Goal: Use online tool/utility: Utilize a website feature to perform a specific function

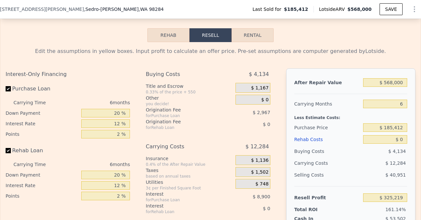
scroll to position [960, 0]
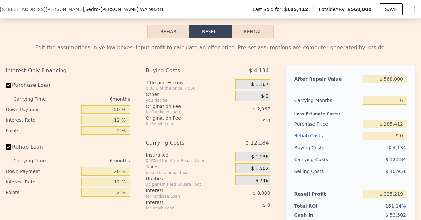
click at [405, 125] on input "$ 185,412" at bounding box center [385, 124] width 44 height 9
type input "$ 1"
type input "$ 404,000"
click at [393, 79] on input "$ 568,000" at bounding box center [385, 79] width 44 height 9
type input "$ 91,912"
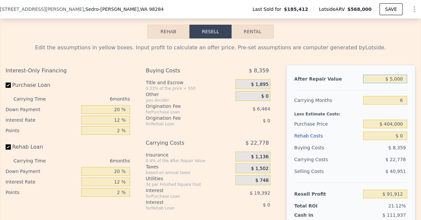
type input "$ 000"
type input "-$ 434,551"
type input "$ 7,000"
type input "-$ 428,063"
type input "$ 700,000"
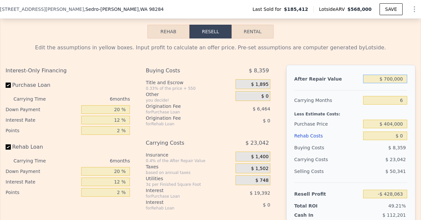
type input "$ 214,258"
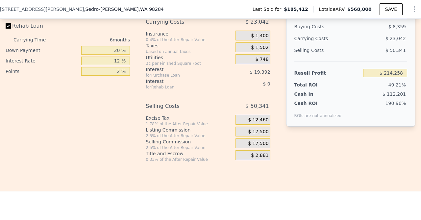
scroll to position [1083, 0]
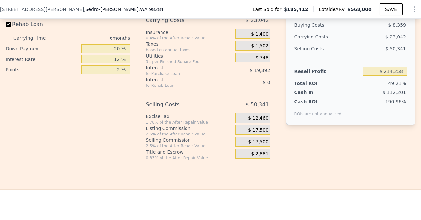
type input "$ 700,000"
click at [406, 135] on div "After Repair Value $ 700,000 Carrying Months 6 Less Estimate Costs: Purchase Pr…" at bounding box center [350, 46] width 129 height 208
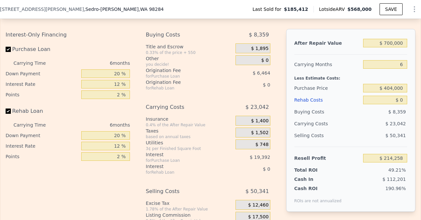
scroll to position [994, 0]
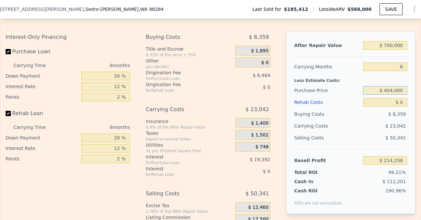
click at [393, 91] on input "$ 404,000" at bounding box center [385, 90] width 44 height 9
click at [405, 103] on input "$ 0" at bounding box center [385, 102] width 44 height 9
type input "$ 05"
type input "$ 214,253"
type input "$ 05,000"
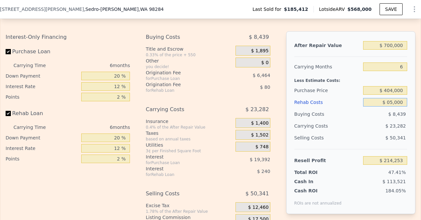
type input "$ 208,938"
type input "$ 0"
type input "$ 214,258"
type input "$ 5"
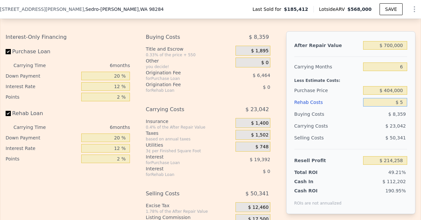
type input "$ 214,253"
type input "$ 50"
type input "$ 214,207"
type input "$ 500"
type input "$ 213,726"
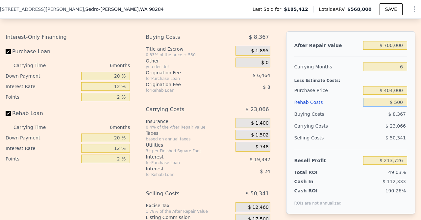
type input "$ 5,000"
type input "$ 208,938"
type input "$ 50,000"
type input "$ 161,058"
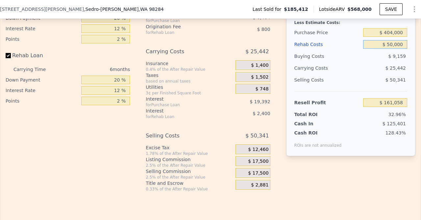
scroll to position [1058, 0]
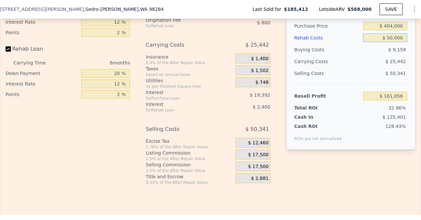
type input "$ 50,000"
click at [378, 165] on div "After Repair Value $ 700,000 Carrying Months 6 Less Estimate Costs: Purchase Pr…" at bounding box center [350, 71] width 129 height 208
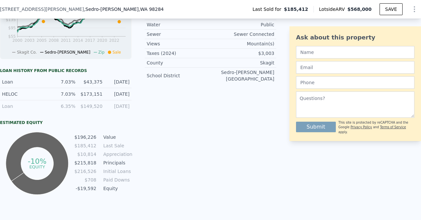
scroll to position [0, 0]
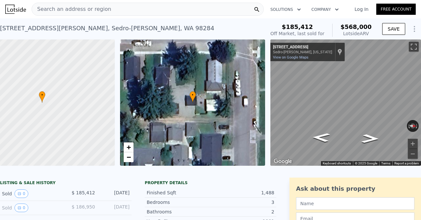
type input "$ 568,000"
type input "$ 0"
type input "$ 325,219"
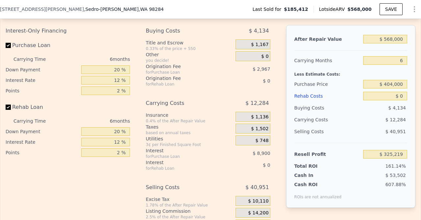
scroll to position [1002, 0]
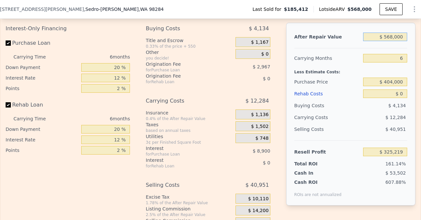
click at [393, 37] on input "$ 568,000" at bounding box center [385, 37] width 44 height 9
type input "$ 000"
type input "-$ 201,244"
type input "$ 7,000"
type input "-$ 194,756"
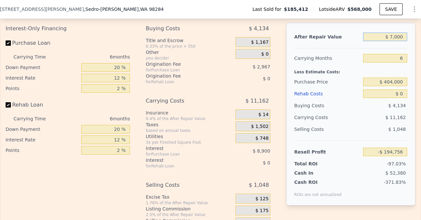
type input "$ 70,000"
type input "-$ 136,363"
type input "$ 700,000"
type input "$ 447,565"
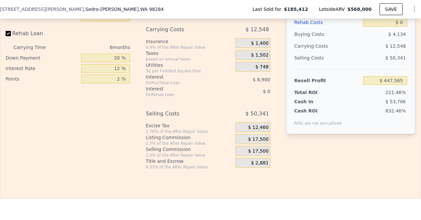
scroll to position [1099, 0]
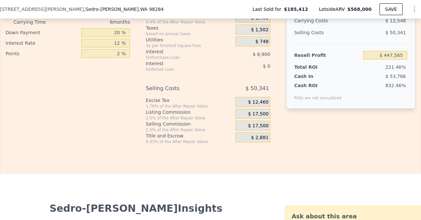
type input "$ 700,000"
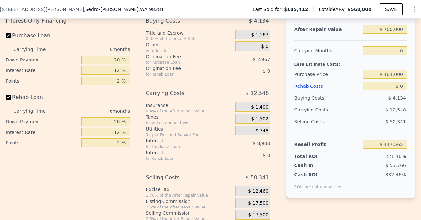
scroll to position [1005, 0]
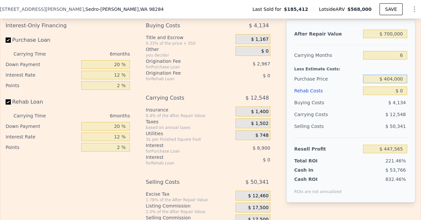
click at [390, 78] on input "$ 404,000" at bounding box center [385, 79] width 44 height 9
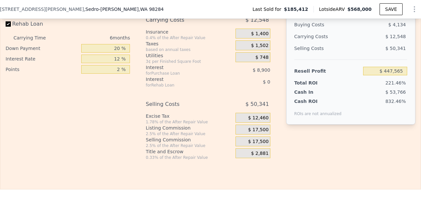
scroll to position [1108, 0]
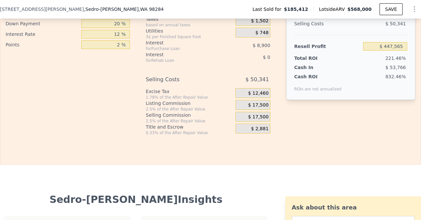
type input "$ 454,000"
click at [381, 153] on div "Rehab Resell Rental Edit the assumptions in yellow boxes. Input profit to calcu…" at bounding box center [210, 6] width 421 height 317
type input "$ 160,891"
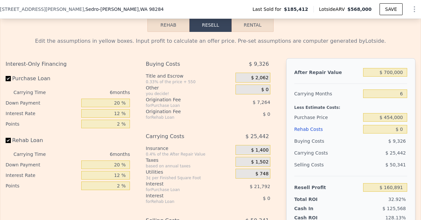
scroll to position [965, 0]
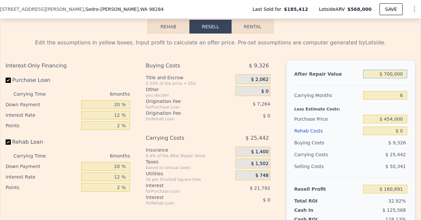
click at [393, 74] on input "$ 700,000" at bounding box center [385, 74] width 44 height 9
type input "$ 7,000"
type input "-$ 481,430"
type input "$ 000"
type input "-$ 487,918"
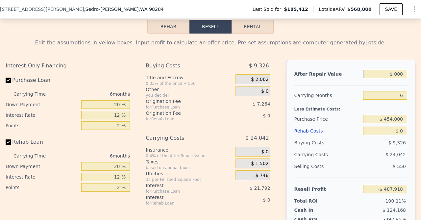
type input "$ 8,000"
type input "-$ 480,503"
type input "$ 82,000"
type input "-$ 411,915"
type input "$ 825,000"
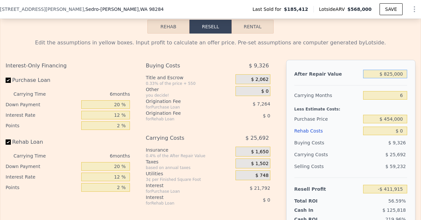
type input "$ 276,750"
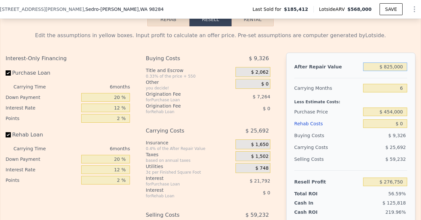
scroll to position [974, 0]
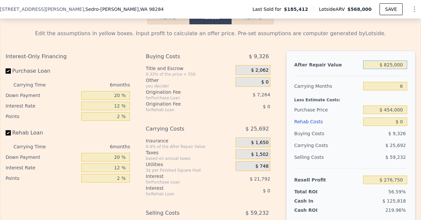
type input "$ 825,000"
click at [404, 110] on input "$ 454,000" at bounding box center [385, 110] width 44 height 9
type input "$ 4"
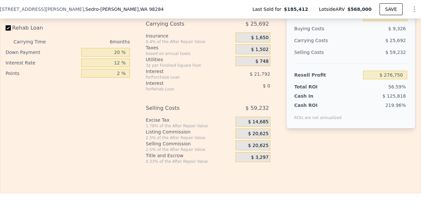
scroll to position [1081, 0]
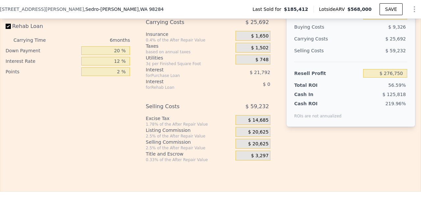
type input "$ 591,000"
click at [403, 164] on div "Rehab Resell Rental Edit the assumptions in yellow boxes. Input profit to calcu…" at bounding box center [210, 33] width 421 height 317
type input "$ 130,526"
click at [403, 164] on div "Rehab Resell Rental Edit the assumptions in yellow boxes. Input profit to calcu…" at bounding box center [210, 33] width 421 height 317
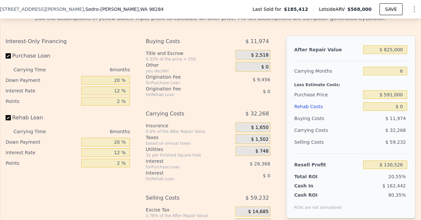
scroll to position [988, 0]
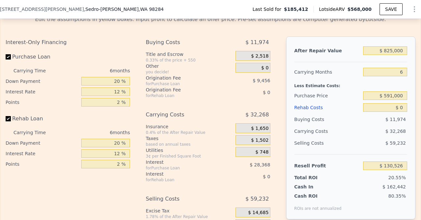
type input "$ 568,000"
type input "$ 325,219"
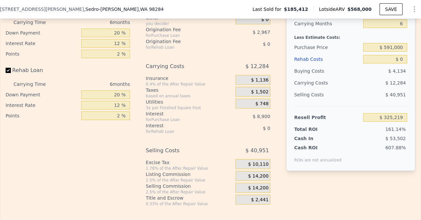
scroll to position [1036, 0]
click at [400, 170] on div "After Repair Value $ 568,000 Carrying Months 6 Less Estimate Costs: Purchase Pr…" at bounding box center [350, 79] width 129 height 183
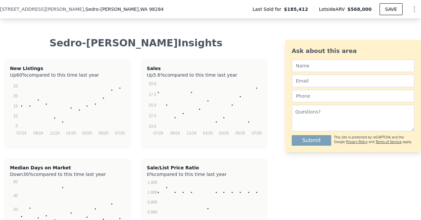
click at [400, 170] on div "Sedro-[PERSON_NAME] Insights New Listings Up 60% compared to this time last yea…" at bounding box center [210, 142] width 421 height 210
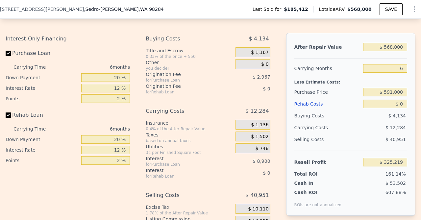
scroll to position [982, 0]
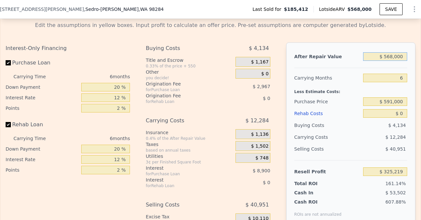
click at [404, 58] on input "$ 568,000" at bounding box center [385, 56] width 44 height 9
type input "$ 5"
type input "-$ 201,239"
type input "$ 8"
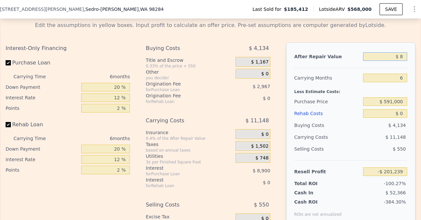
type input "-$ 201,236"
type input "$ 82"
type input "-$ 201,167"
type input "$ 825"
type input "-$ 200,481"
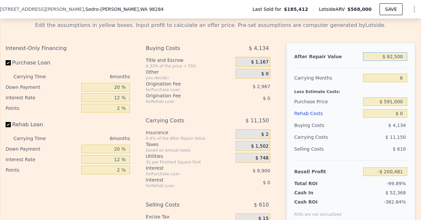
type input "$ 825,000"
type input "$ 563,424"
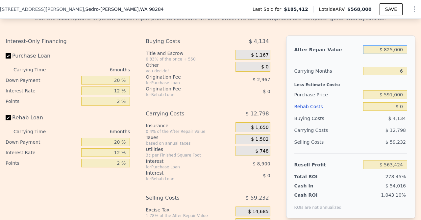
type input "$ 825,000"
click at [404, 93] on input "$ 591,000" at bounding box center [385, 94] width 44 height 9
type input "$ 5"
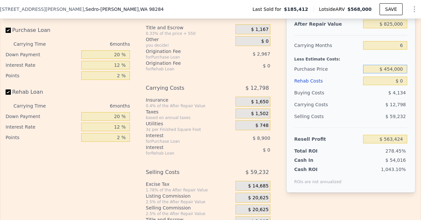
scroll to position [1018, 0]
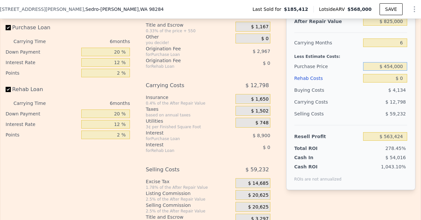
type input "$ 454,000"
click at [372, 203] on div "After Repair Value $ 825,000 Carrying Months 6 Less Estimate Costs: Purchase Pr…" at bounding box center [350, 111] width 129 height 208
type input "$ 276,750"
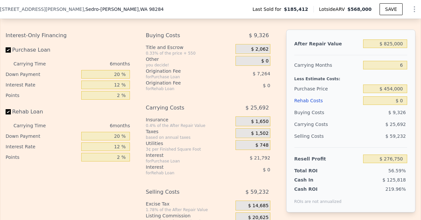
scroll to position [994, 0]
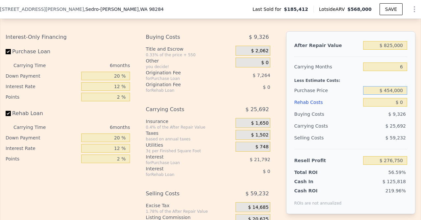
click at [392, 91] on input "$ 454,000" at bounding box center [385, 90] width 44 height 9
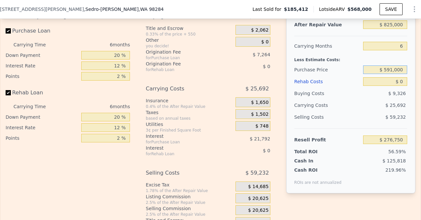
type input "$ 591,000"
click at [376, 212] on div "After Repair Value $ 825,000 Carrying Months 6 Less Estimate Costs: Purchase Pr…" at bounding box center [350, 115] width 129 height 208
type input "$ 130,526"
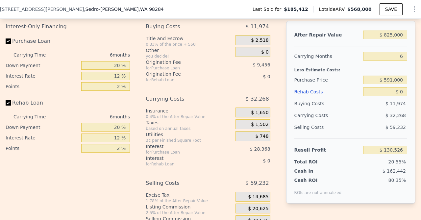
scroll to position [1002, 0]
